Goal: Check status: Check status

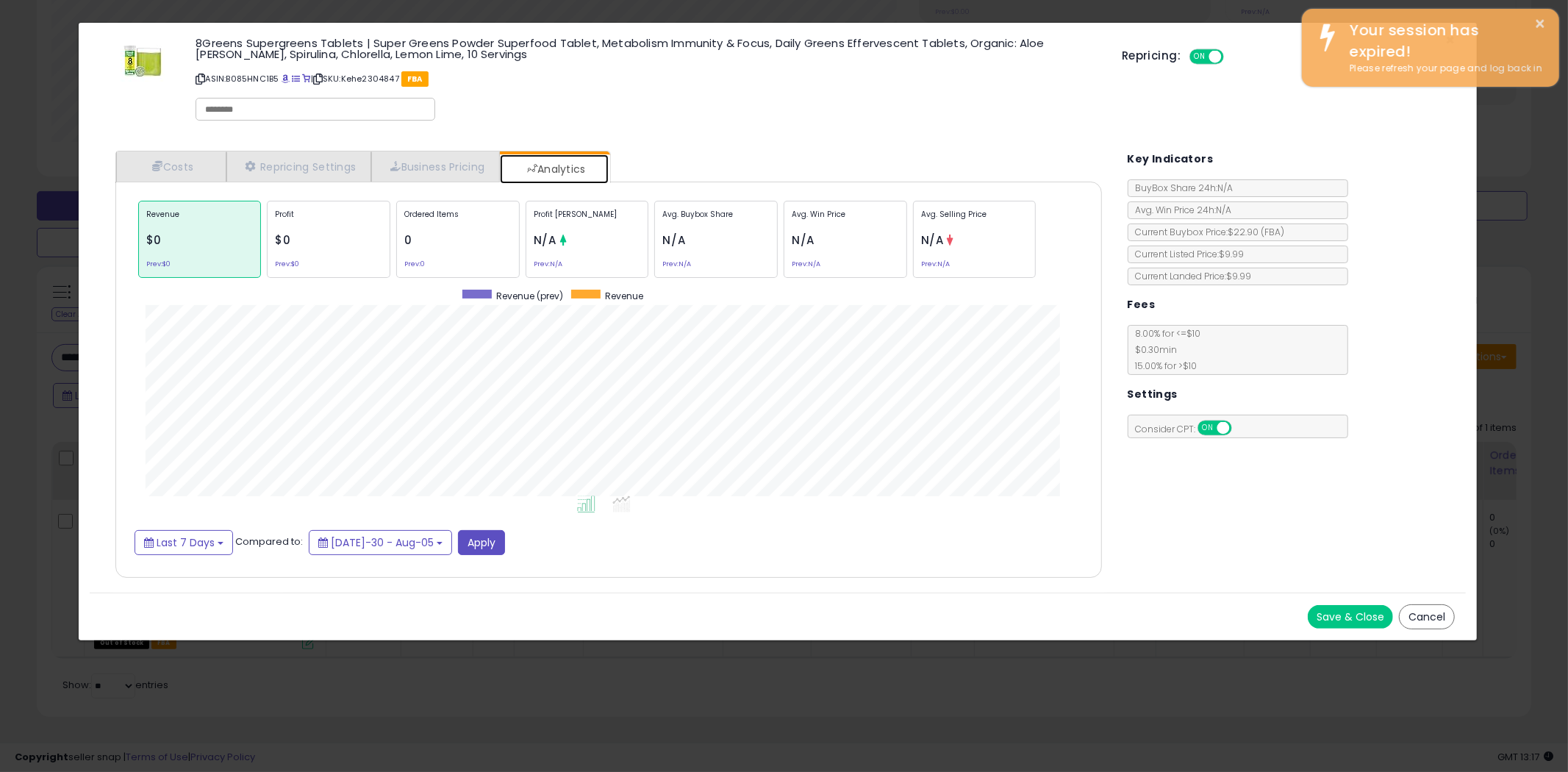
scroll to position [451, 1015]
